Goal: Task Accomplishment & Management: Use online tool/utility

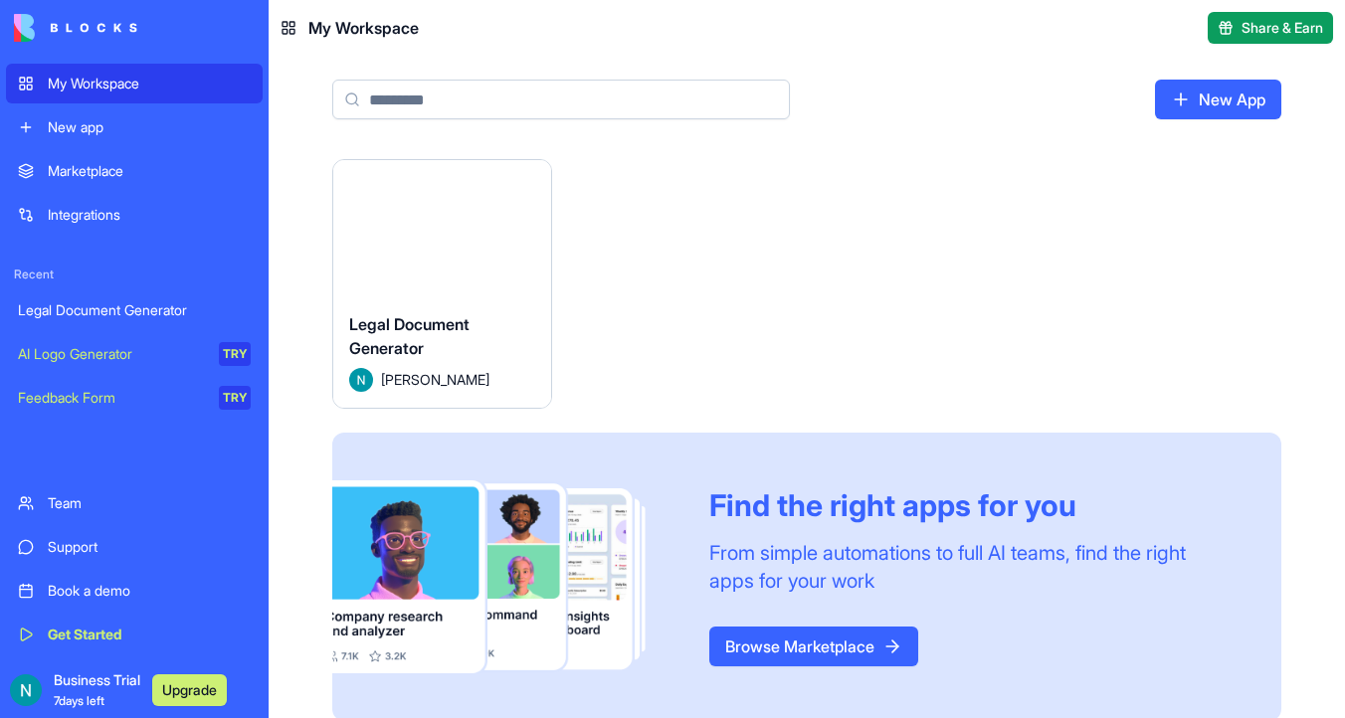
click at [426, 224] on button "Launch" at bounding box center [441, 228] width 149 height 40
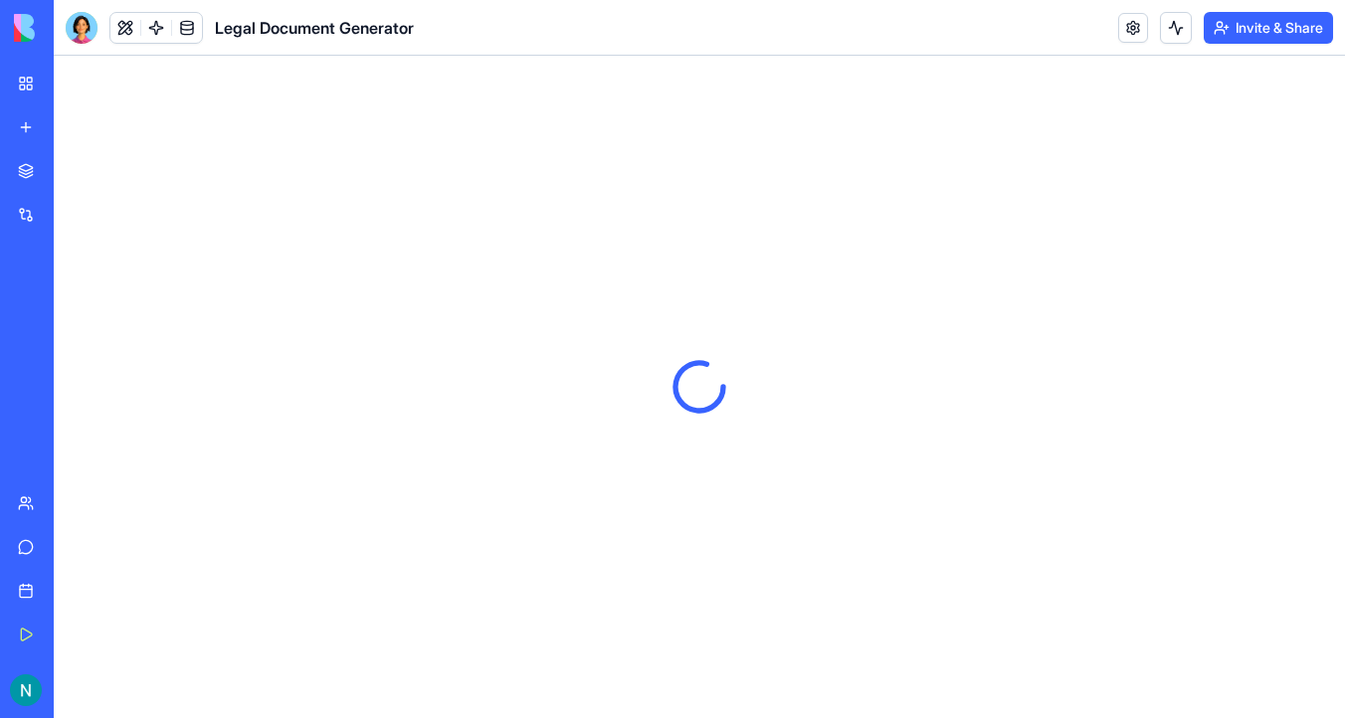
click at [79, 23] on img at bounding box center [75, 28] width 123 height 28
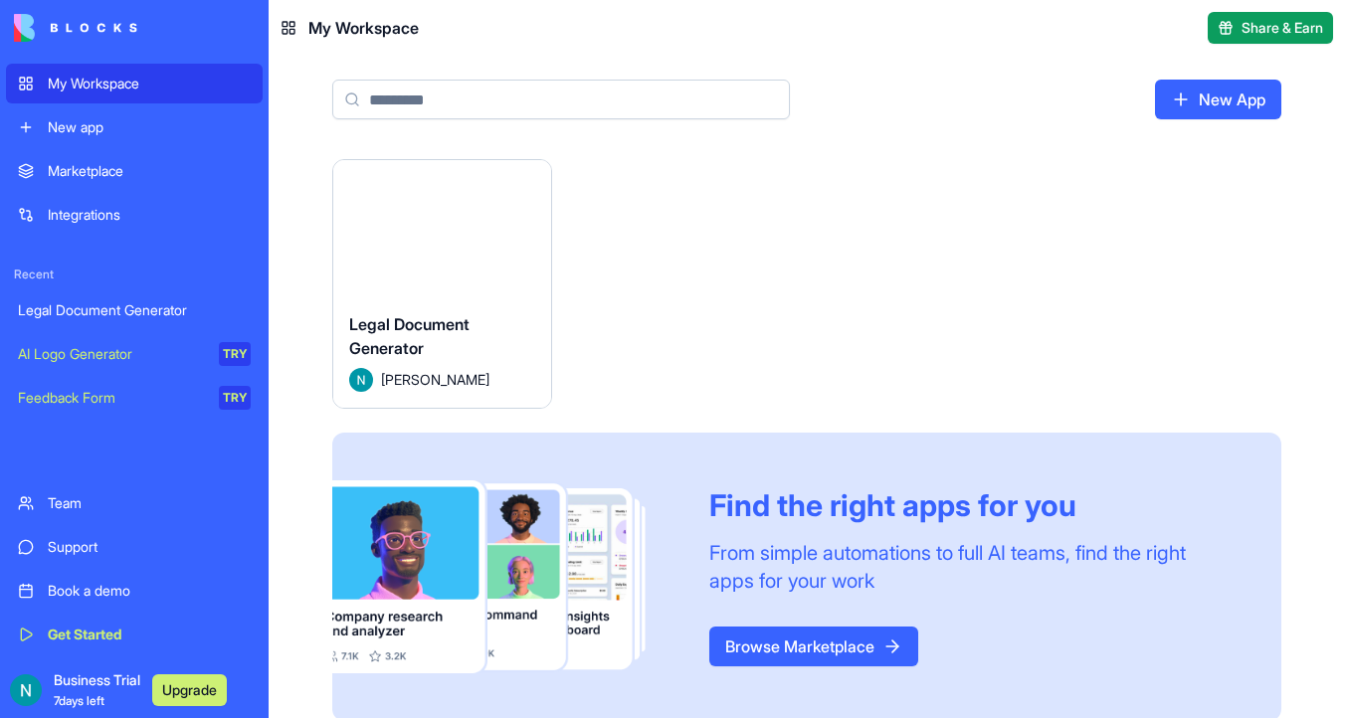
click at [446, 269] on div "Launch" at bounding box center [442, 228] width 218 height 136
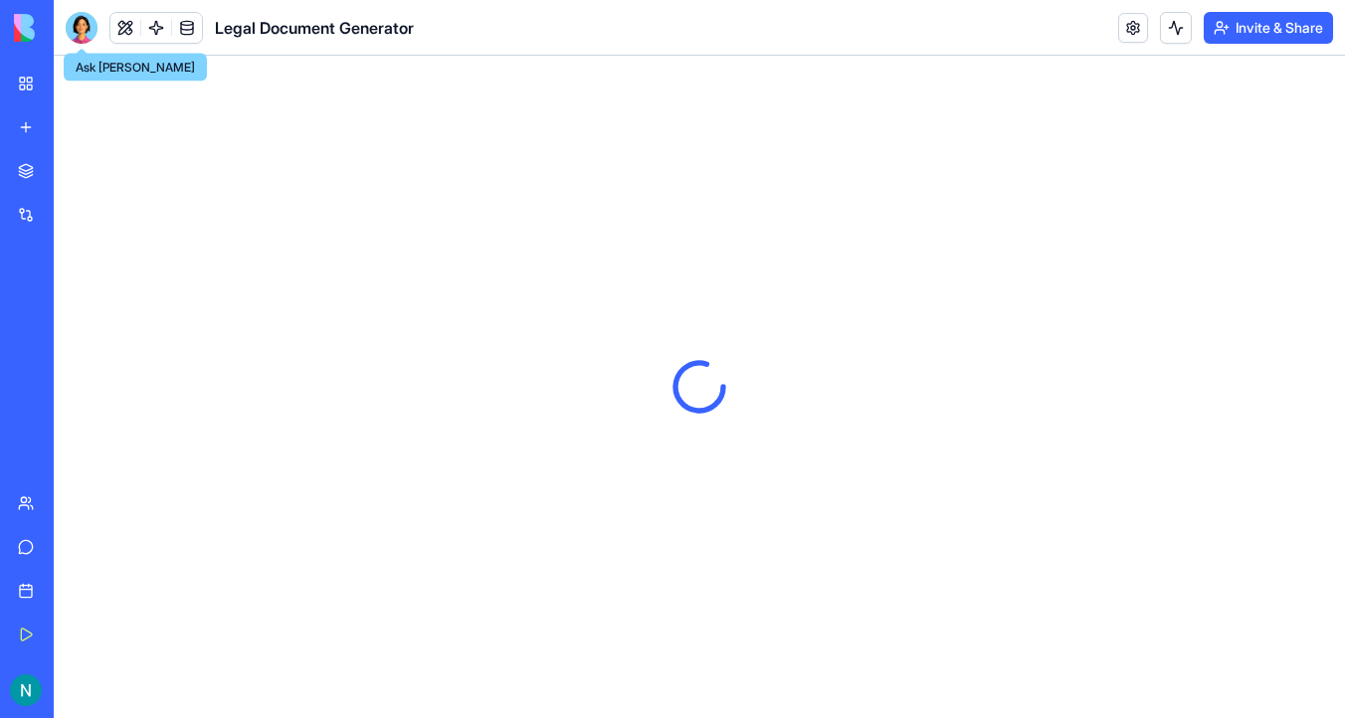
click at [79, 16] on div at bounding box center [82, 28] width 32 height 32
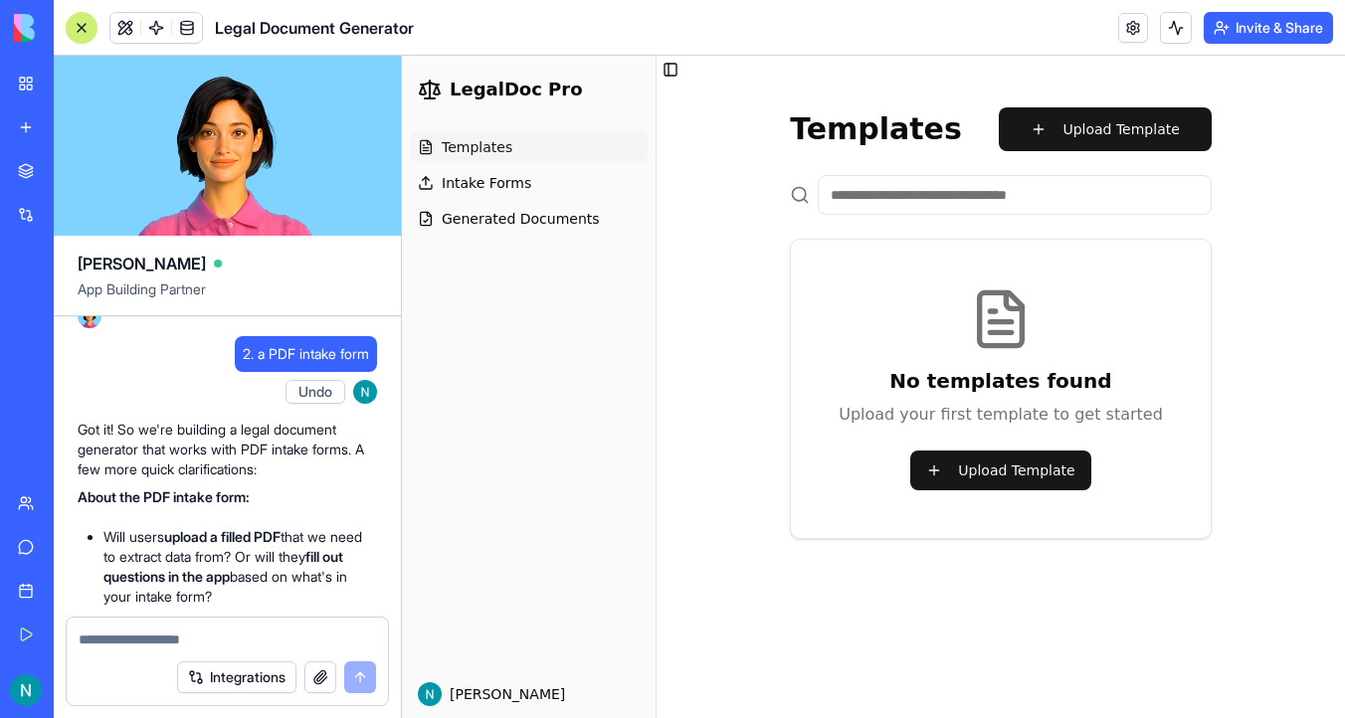
scroll to position [1303, 0]
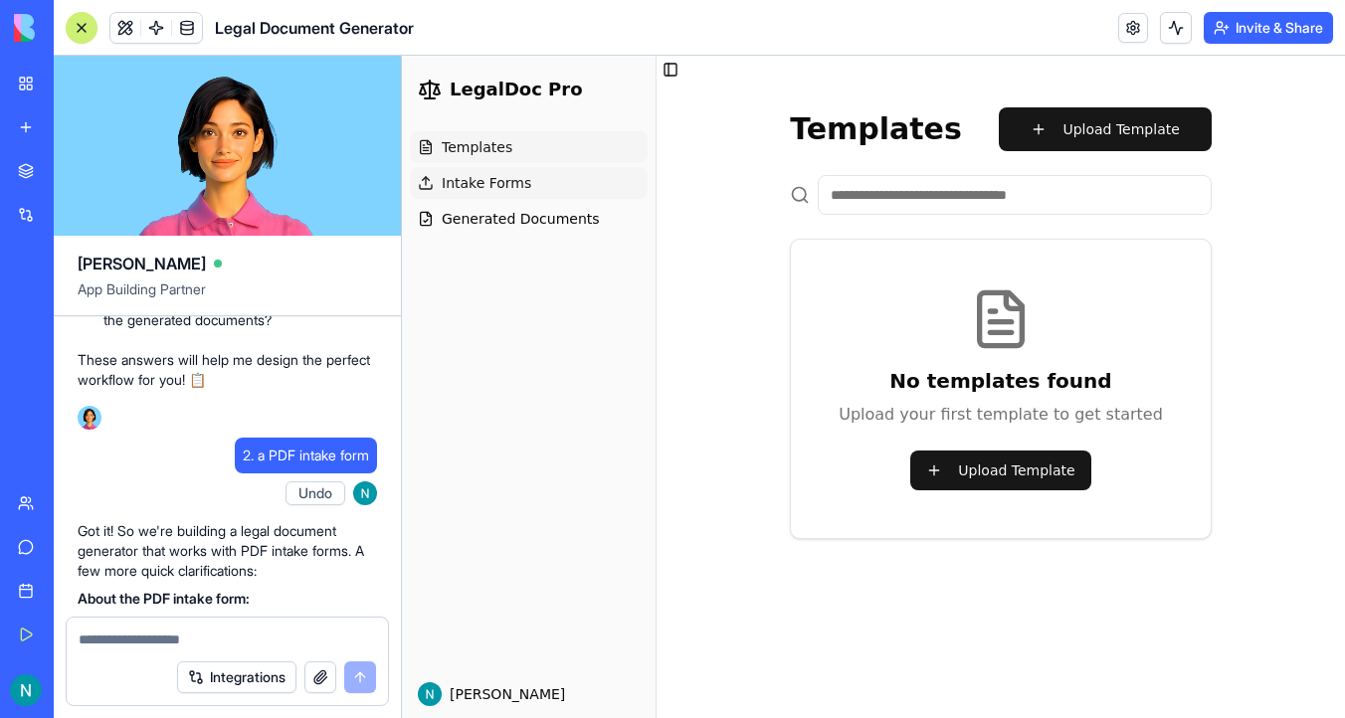
click at [521, 186] on span "Intake Forms" at bounding box center [487, 183] width 90 height 20
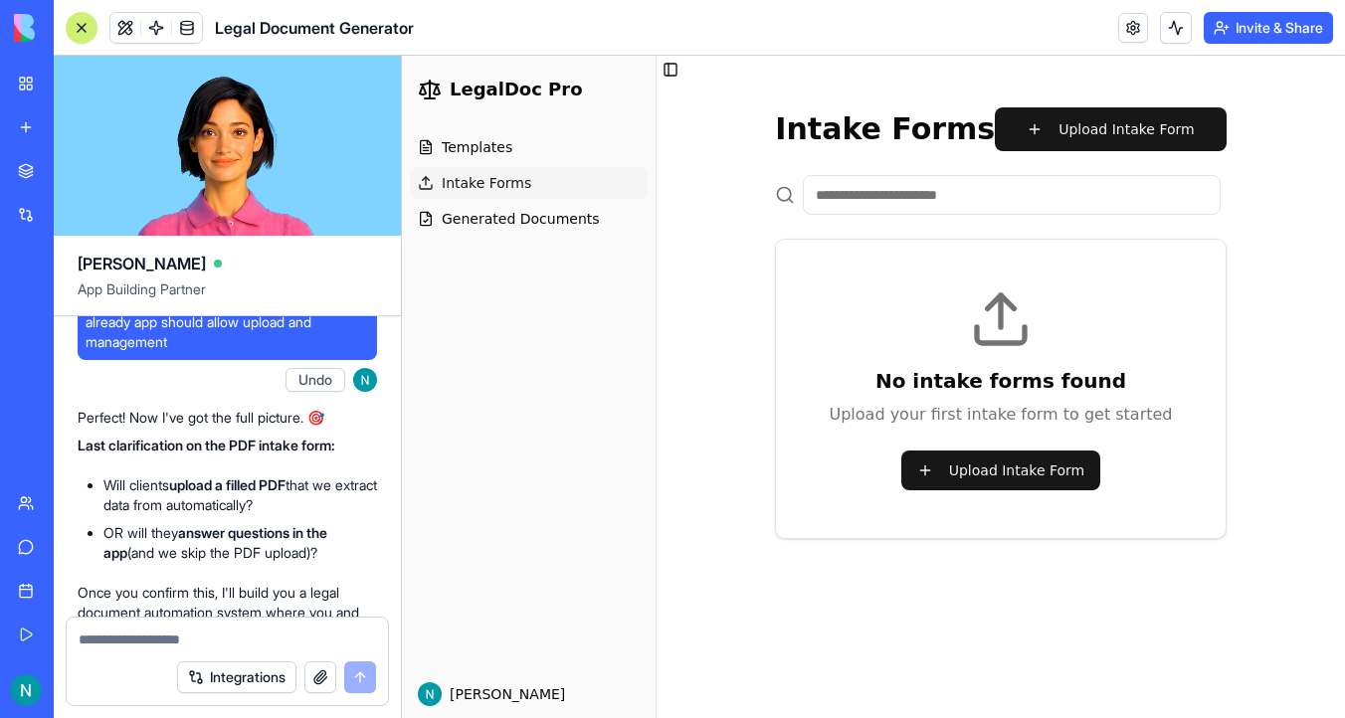
scroll to position [2223, 0]
